Goal: Task Accomplishment & Management: Complete application form

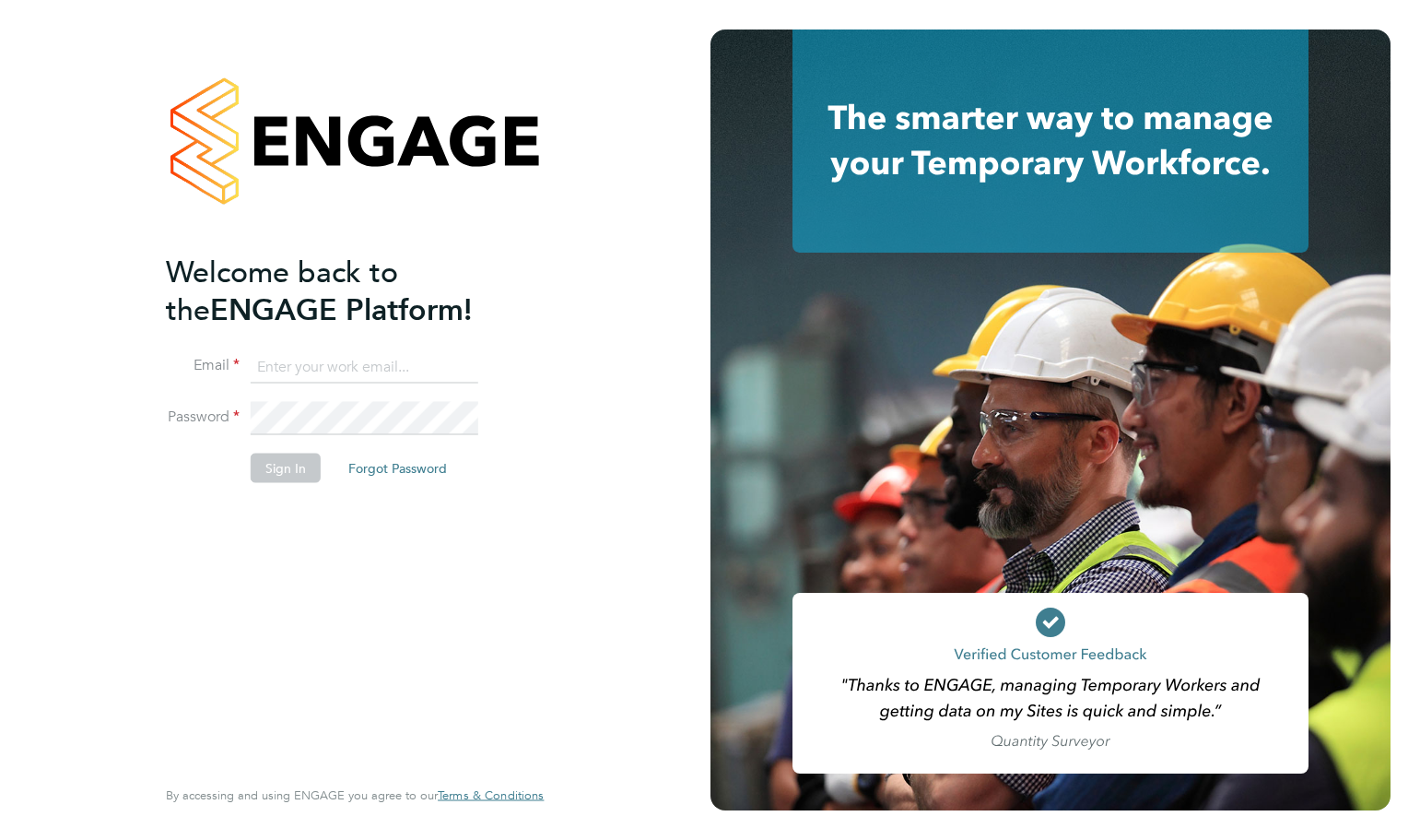
type input "[PERSON_NAME][EMAIL_ADDRESS][PERSON_NAME][DOMAIN_NAME]"
click at [292, 465] on button "Sign In" at bounding box center [286, 468] width 70 height 30
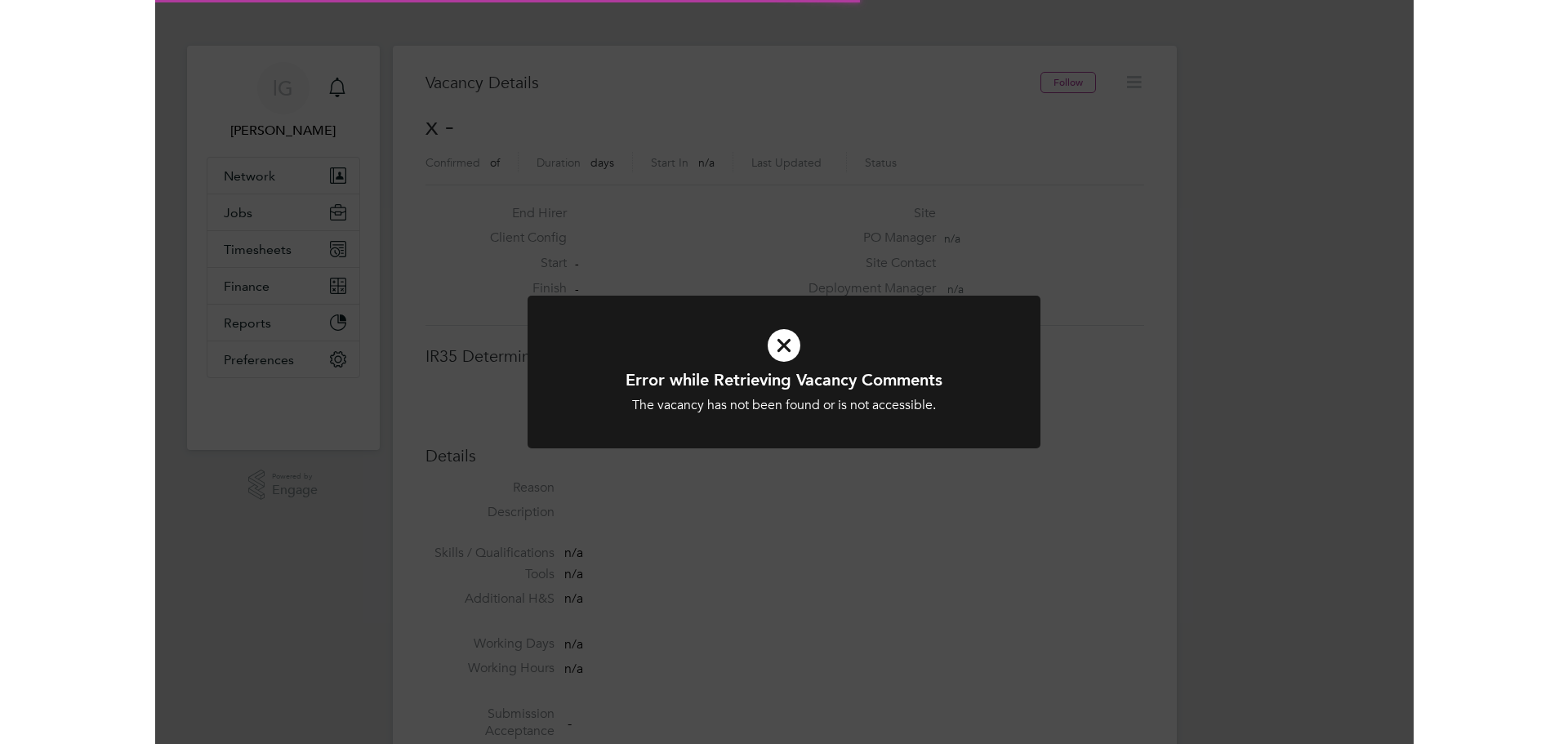
scroll to position [26, 352]
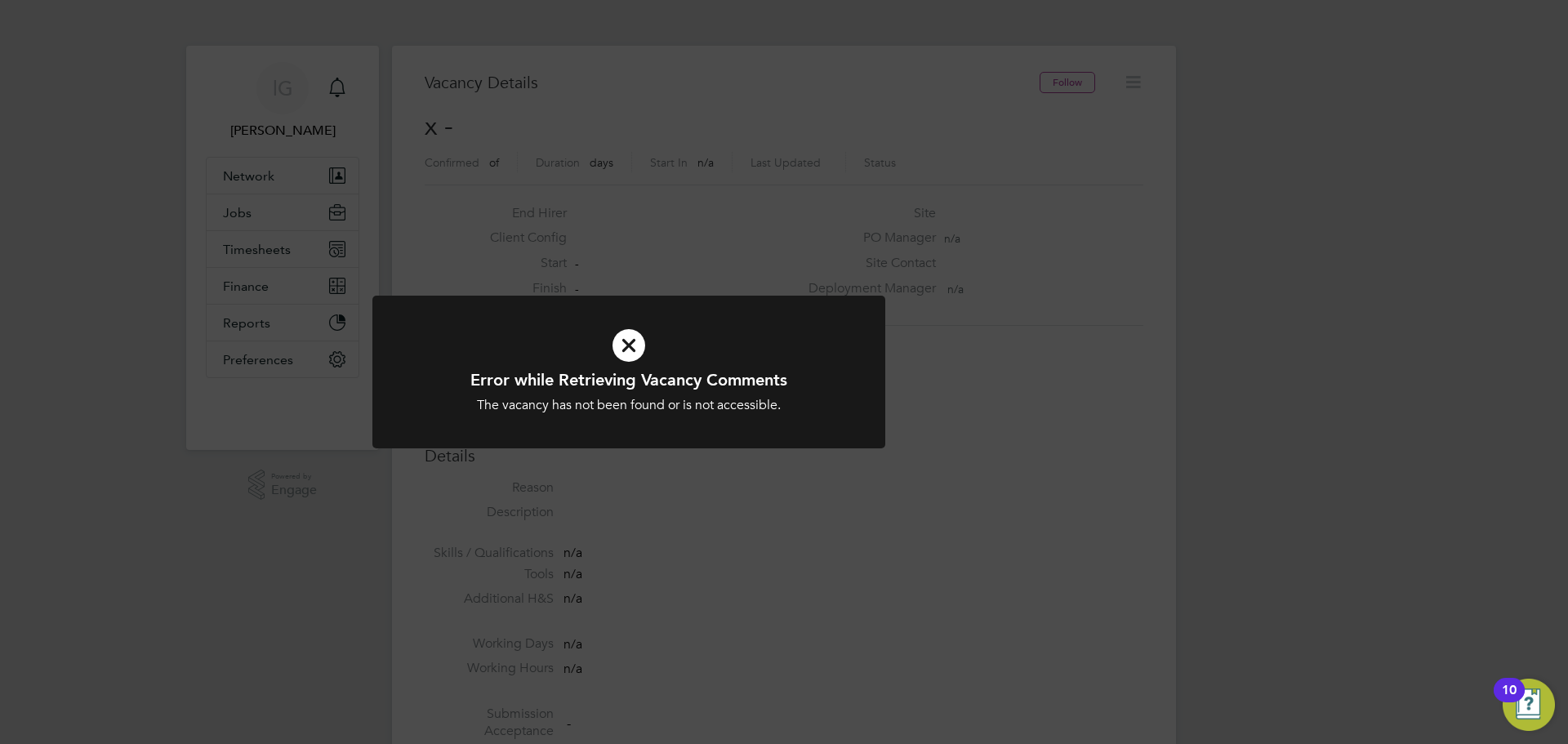
click at [627, 338] on icon at bounding box center [628, 345] width 425 height 64
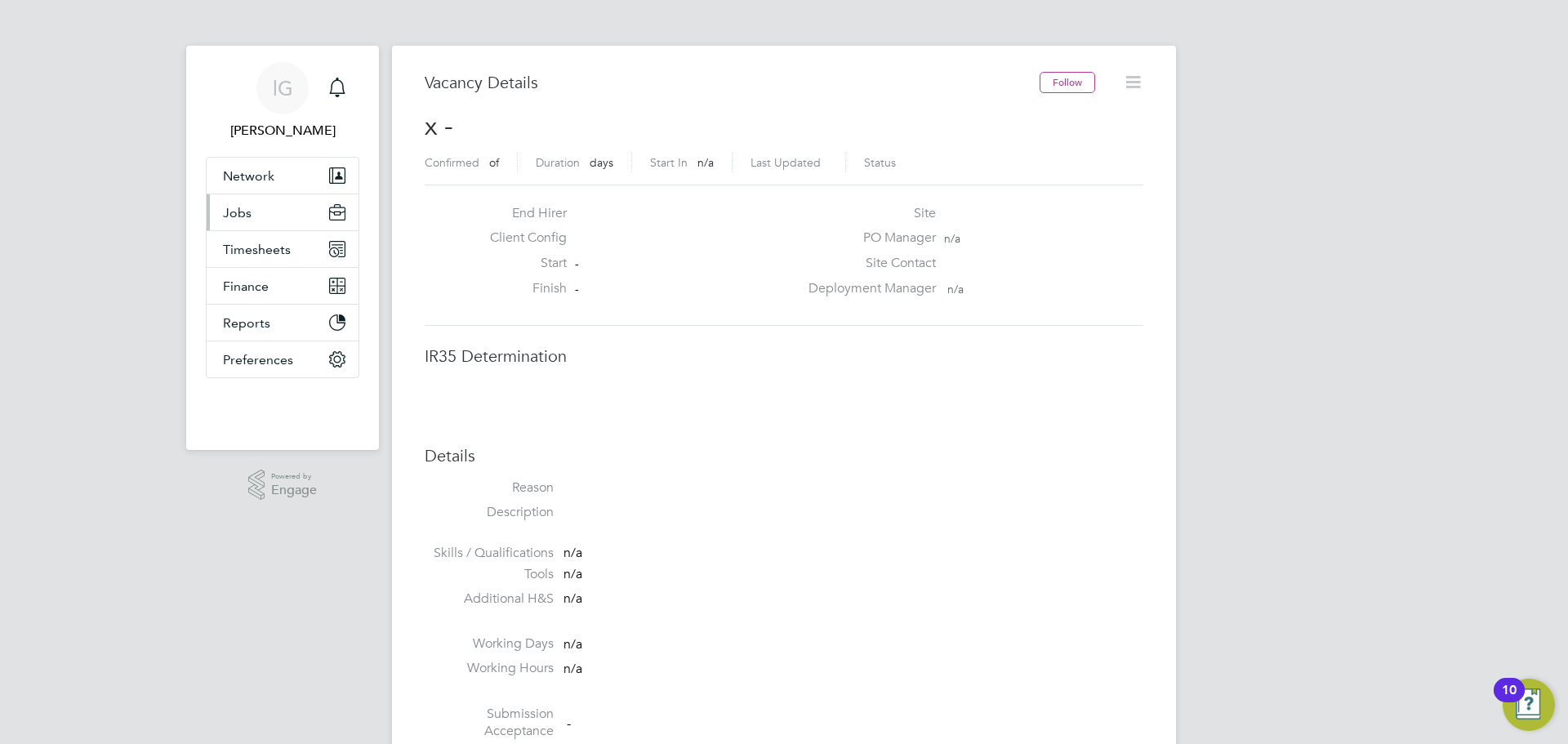
click at [240, 212] on span "Jobs" at bounding box center [237, 213] width 29 height 16
click at [235, 214] on span "Jobs" at bounding box center [237, 213] width 29 height 16
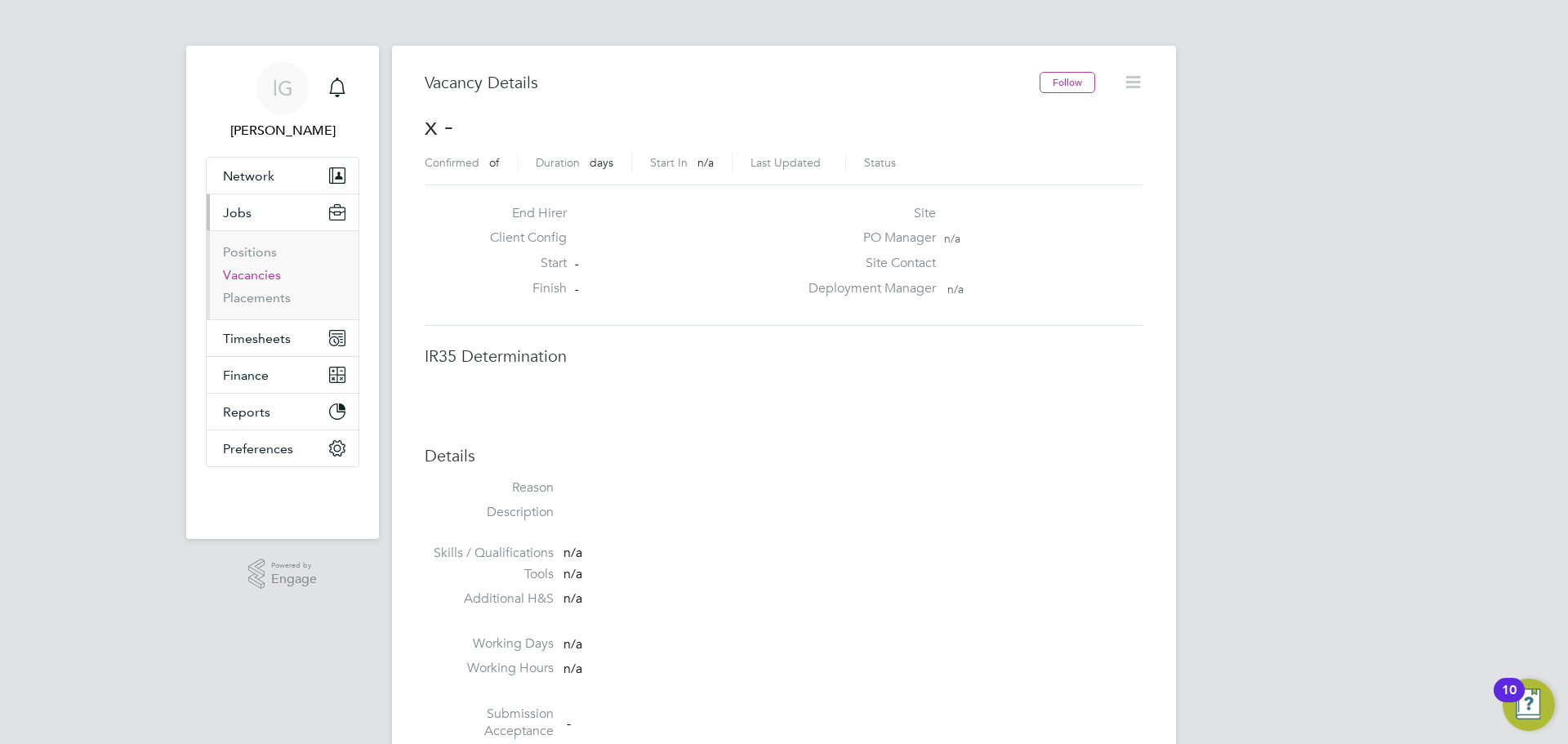
click at [261, 276] on link "Vacancies" at bounding box center [252, 275] width 58 height 16
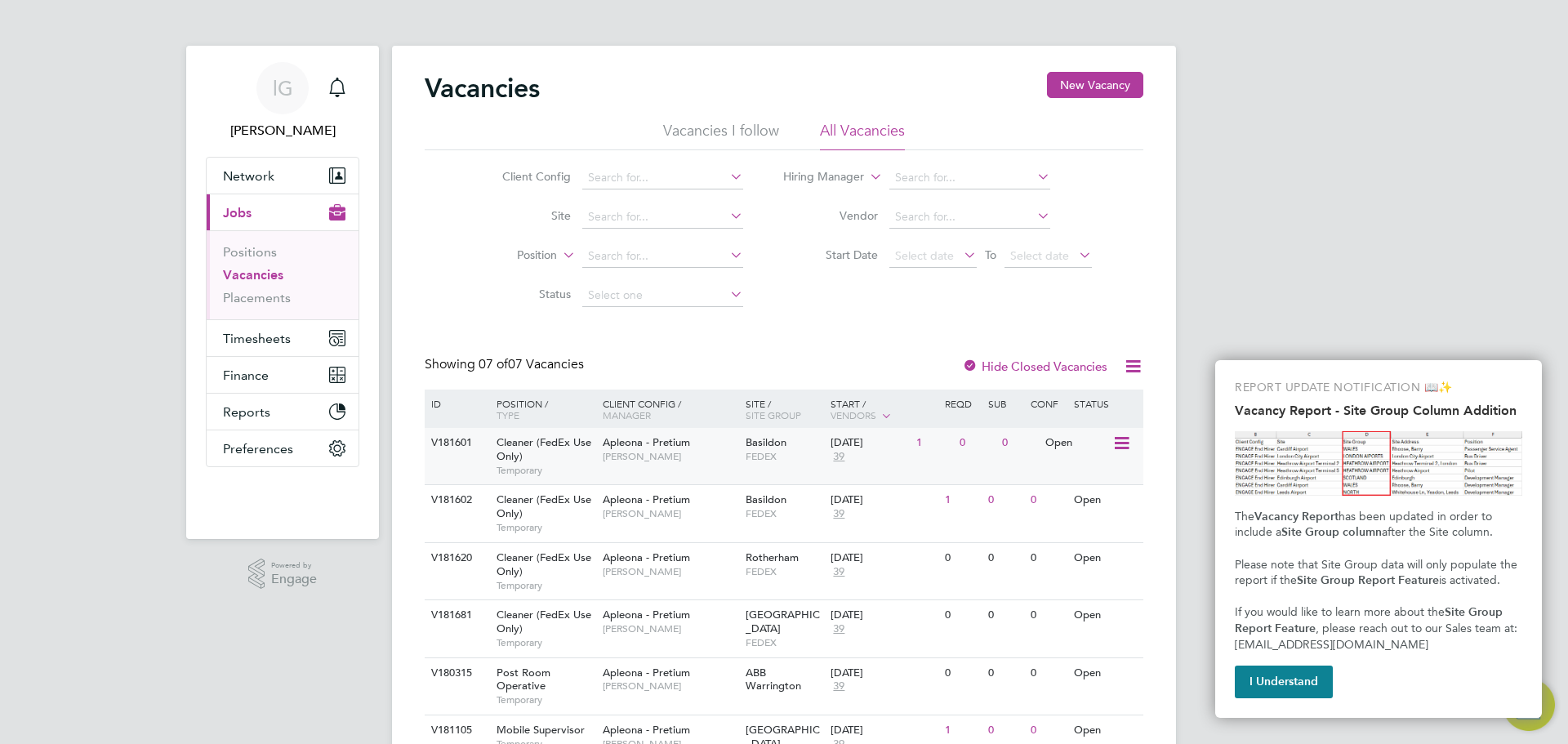
click at [557, 442] on span "Cleaner (FedEx Use Only)" at bounding box center [544, 449] width 95 height 28
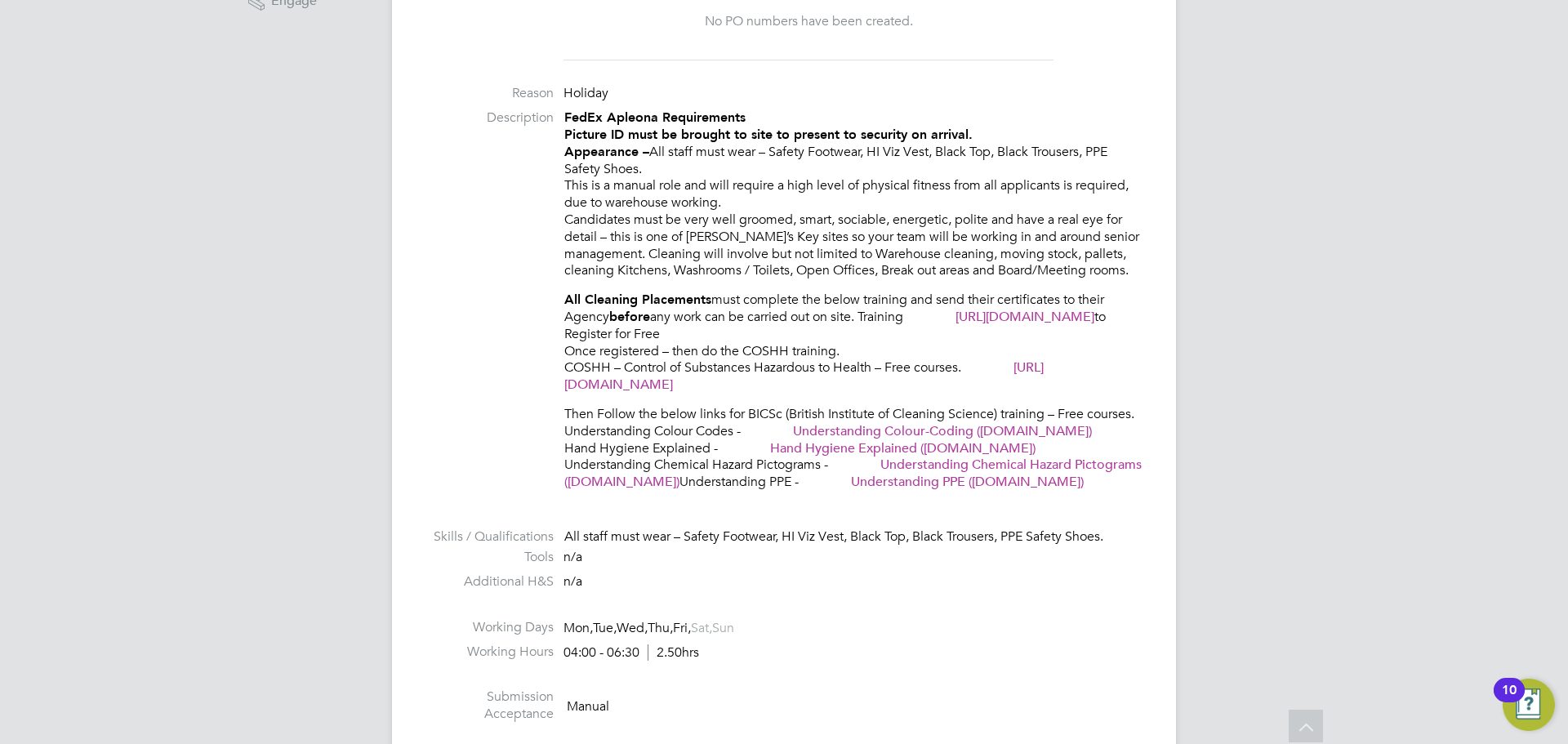
scroll to position [671, 0]
